Goal: Task Accomplishment & Management: Use online tool/utility

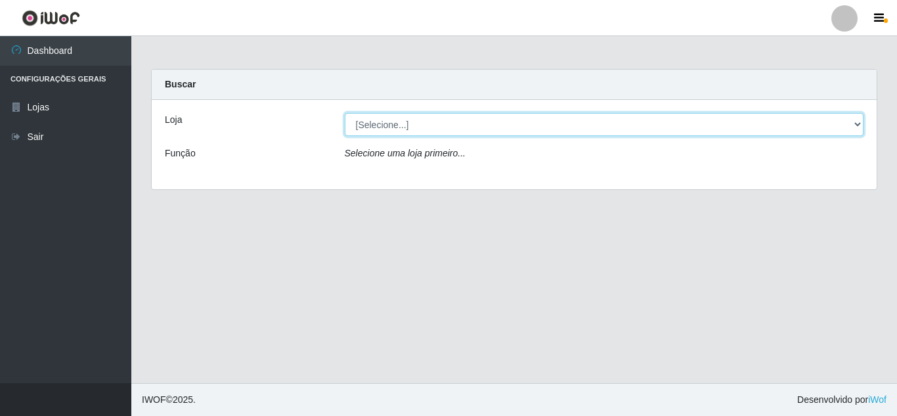
click at [392, 122] on select "[Selecione...] Leite Clan - [GEOGRAPHIC_DATA]" at bounding box center [605, 124] width 520 height 23
select select "498"
click at [345, 113] on select "[Selecione...] Leite Clan - [GEOGRAPHIC_DATA]" at bounding box center [605, 124] width 520 height 23
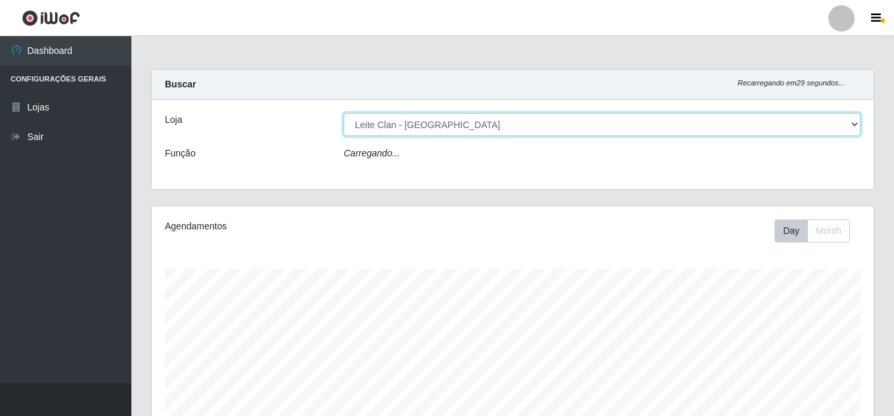
scroll to position [273, 722]
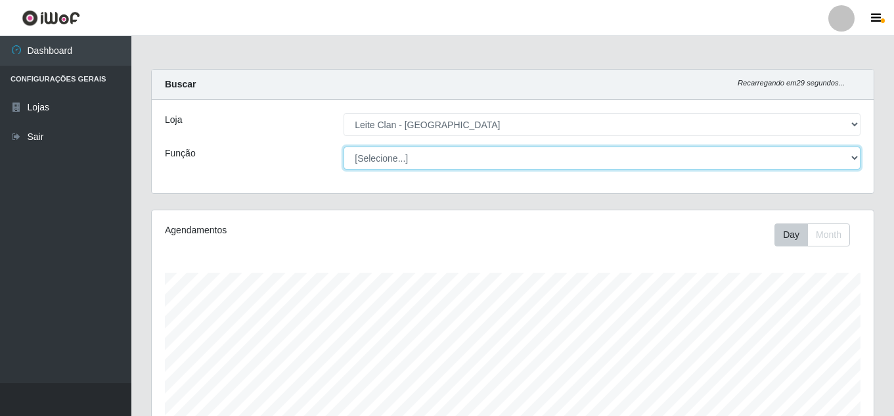
click at [388, 158] on select "[Selecione...] Auxiliar de Depósito Carregador e Descarregador de Caminhão ++" at bounding box center [602, 157] width 517 height 23
select select "106"
click at [344, 146] on select "[Selecione...] Auxiliar de Depósito Carregador e Descarregador de Caminhão ++" at bounding box center [602, 157] width 517 height 23
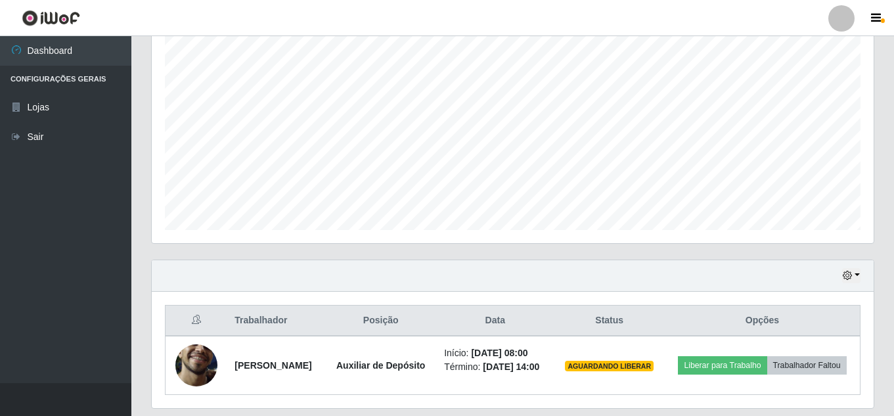
scroll to position [291, 0]
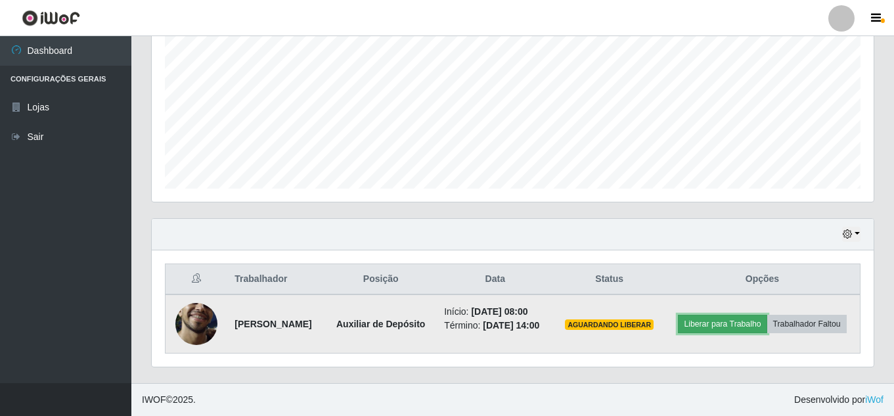
click at [765, 315] on button "Liberar para Trabalho" at bounding box center [722, 324] width 89 height 18
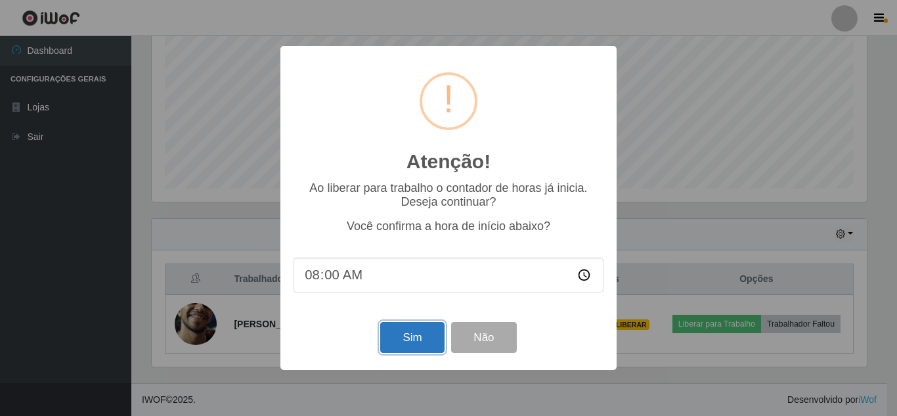
click at [413, 342] on button "Sim" at bounding box center [412, 337] width 64 height 31
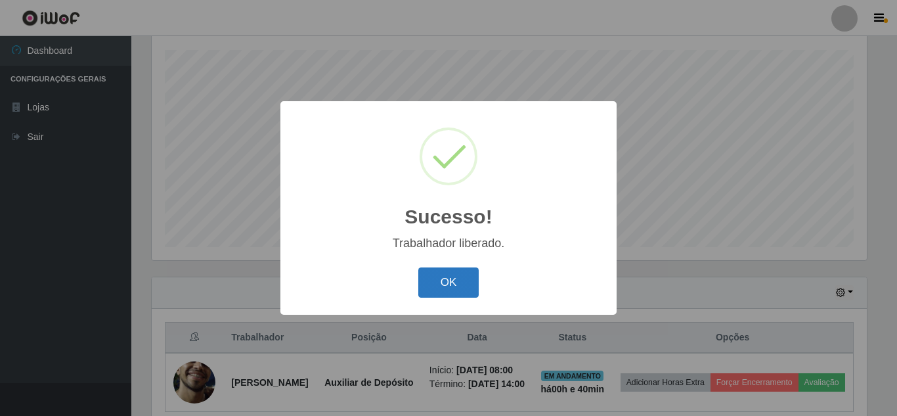
click at [446, 281] on button "OK" at bounding box center [448, 282] width 61 height 31
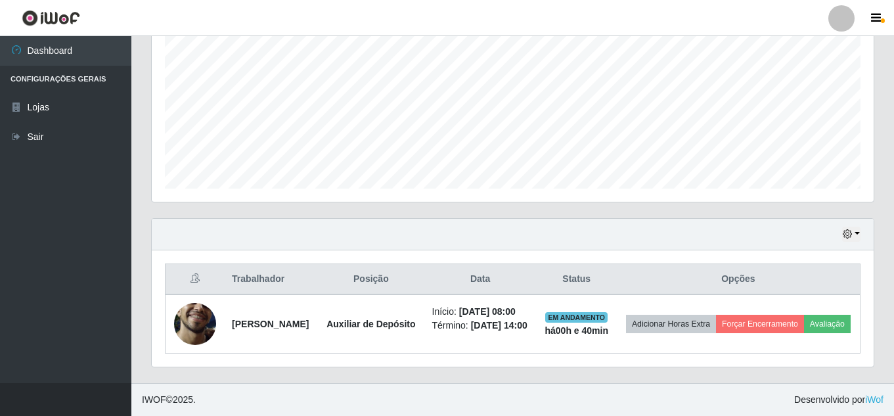
scroll to position [305, 0]
